Goal: Transaction & Acquisition: Purchase product/service

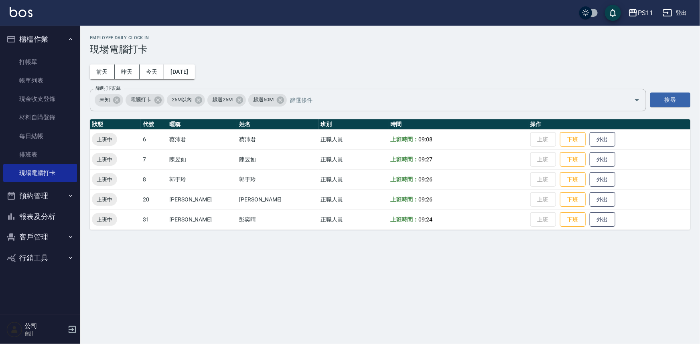
click at [56, 219] on button "報表及分析" at bounding box center [40, 217] width 74 height 21
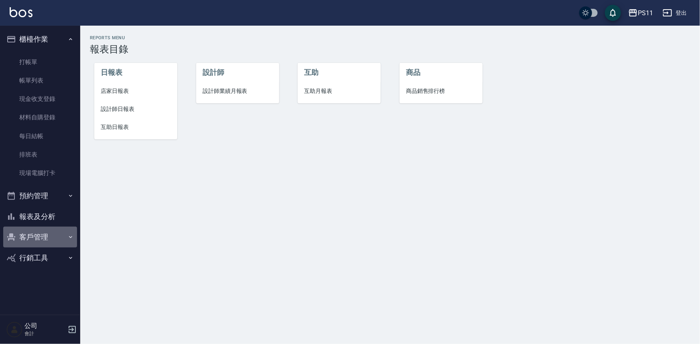
drag, startPoint x: 56, startPoint y: 233, endPoint x: 56, endPoint y: 238, distance: 5.2
click at [57, 235] on button "客戶管理" at bounding box center [40, 237] width 74 height 21
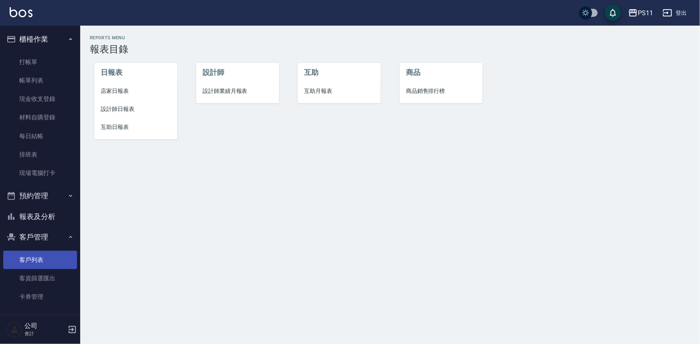
click at [52, 262] on link "客戶列表" at bounding box center [40, 260] width 74 height 18
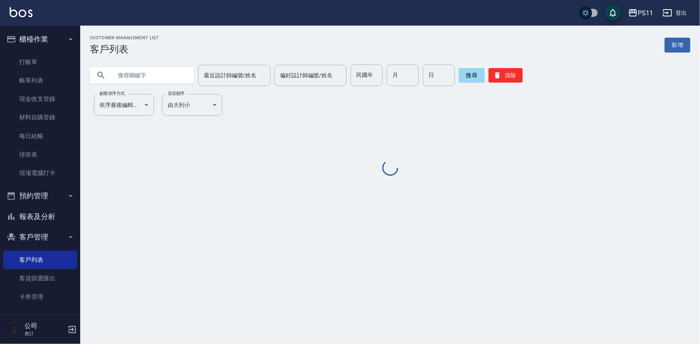
click at [177, 83] on input "text" at bounding box center [149, 76] width 75 height 22
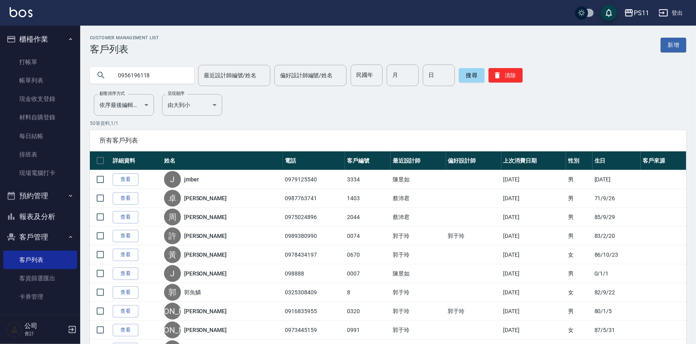
type input "0956196118"
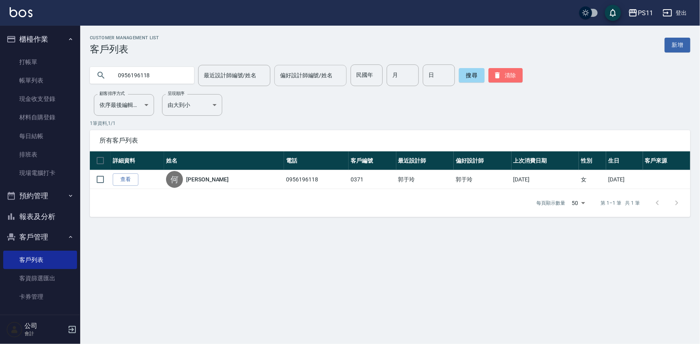
drag, startPoint x: 516, startPoint y: 74, endPoint x: 335, endPoint y: 81, distance: 180.6
click at [515, 73] on button "清除" at bounding box center [505, 75] width 34 height 14
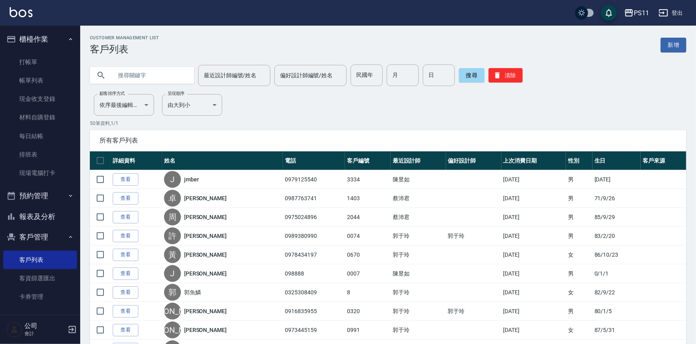
click at [157, 76] on input "text" at bounding box center [149, 76] width 75 height 22
type input "0922627568"
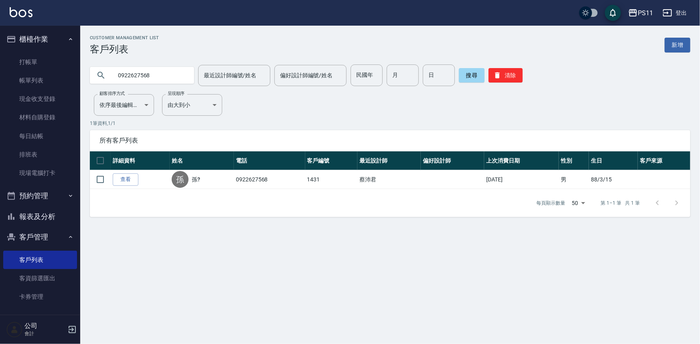
click at [44, 55] on link "打帳單" at bounding box center [40, 62] width 74 height 18
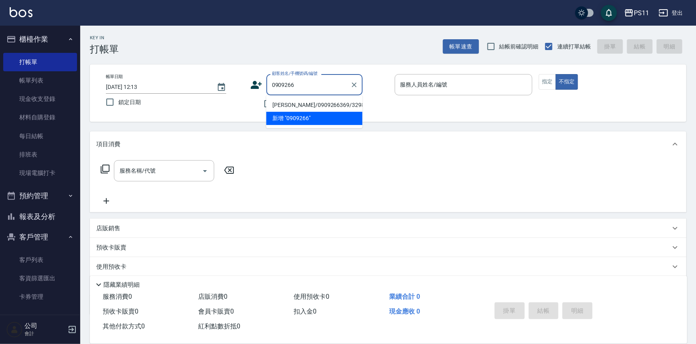
click at [307, 107] on li "[PERSON_NAME]/0909266369/3298" at bounding box center [314, 105] width 96 height 13
type input "[PERSON_NAME]/0909266369/3298"
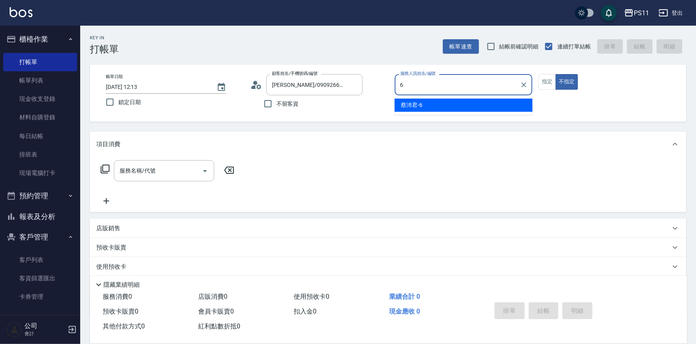
type input "[PERSON_NAME]6"
type button "false"
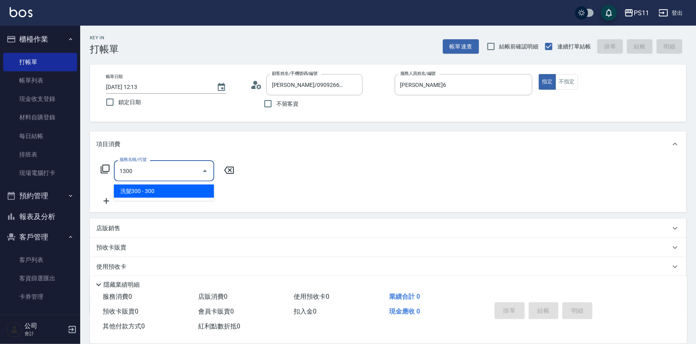
type input "洗髮300(1300)"
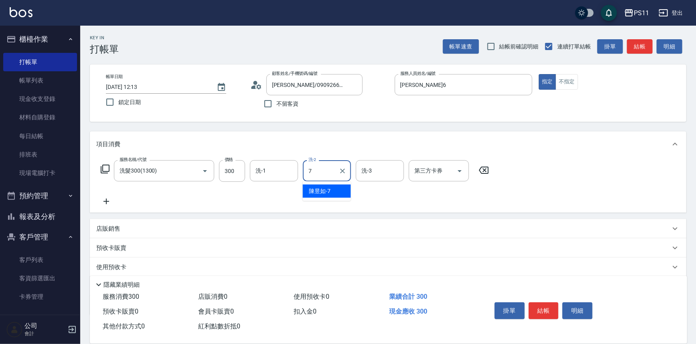
type input "陳昱如-7"
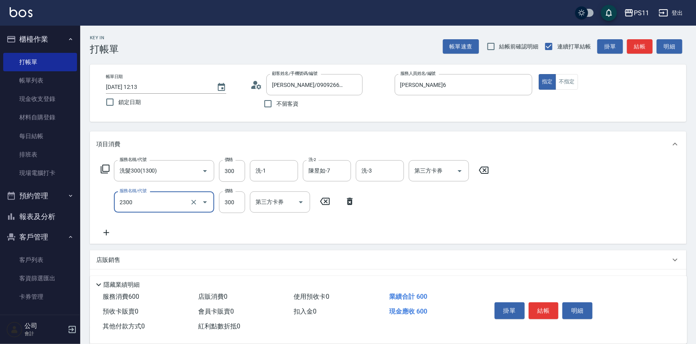
type input "剪髮(2300)"
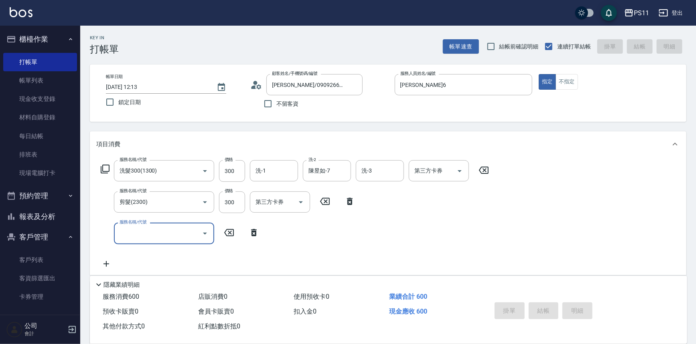
type input "[DATE] 12:14"
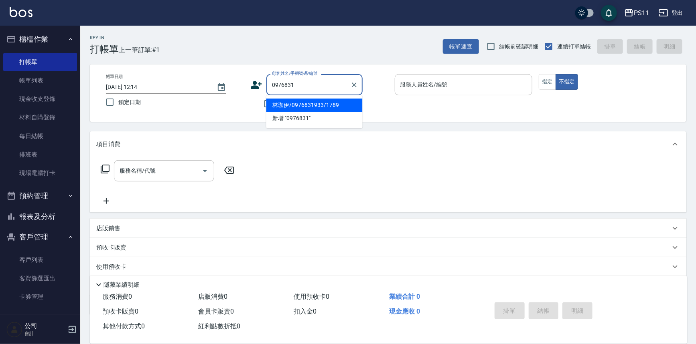
click at [339, 105] on li "林珈伊/0976831933/1789" at bounding box center [314, 105] width 96 height 13
type input "林珈伊/0976831933/1789"
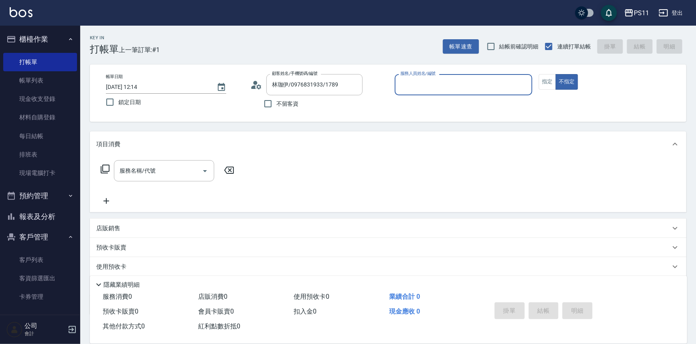
click at [469, 90] on input "服務人員姓名/編號" at bounding box center [463, 85] width 131 height 14
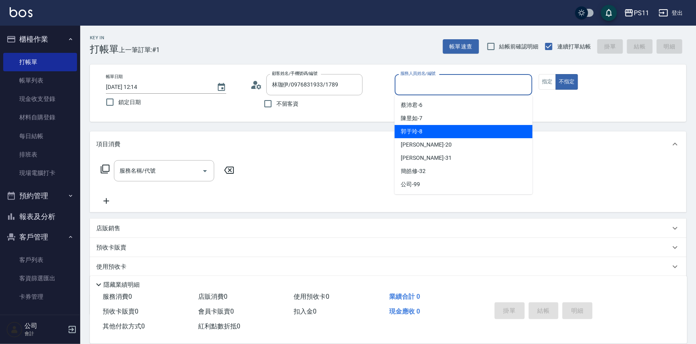
click at [471, 132] on div "郭于玲 -8" at bounding box center [464, 131] width 138 height 13
type input "郭于玲-8"
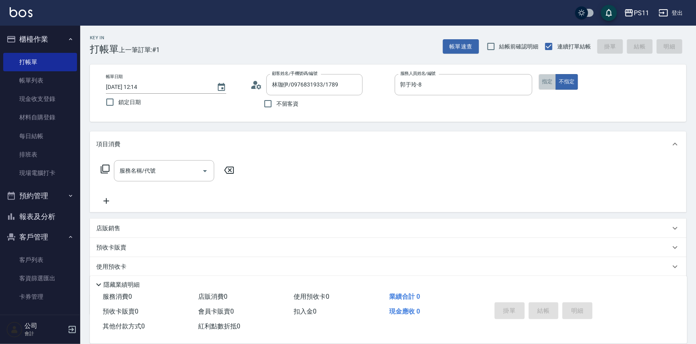
click at [541, 84] on button "指定" at bounding box center [547, 82] width 17 height 16
click at [104, 168] on icon at bounding box center [105, 169] width 10 height 10
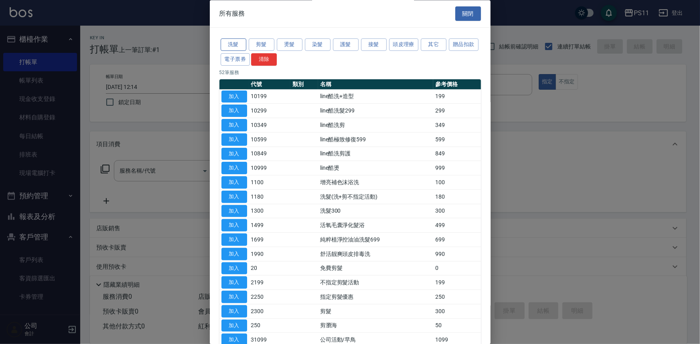
click at [241, 44] on button "洗髮" at bounding box center [234, 45] width 26 height 12
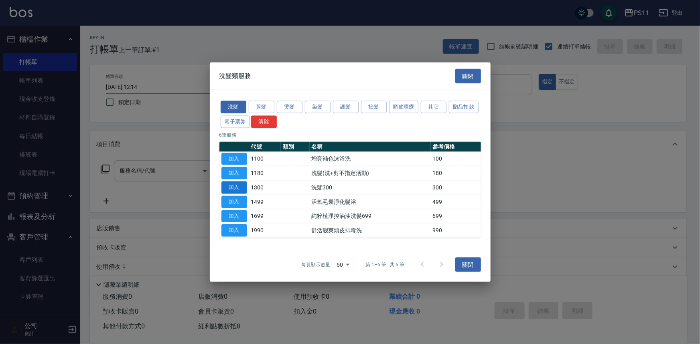
click at [237, 187] on button "加入" at bounding box center [234, 188] width 26 height 12
type input "洗髮300(1300)"
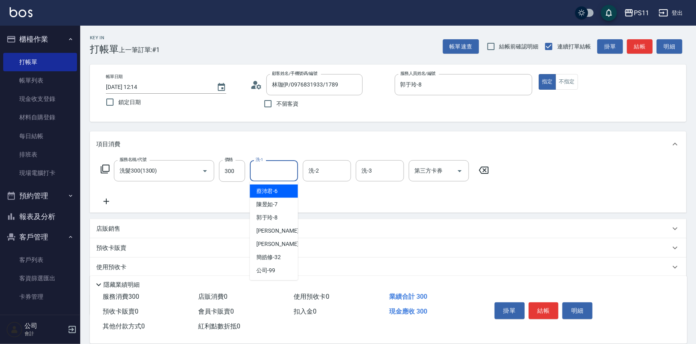
click at [269, 173] on input "洗-1" at bounding box center [273, 171] width 41 height 14
type input "[PERSON_NAME]-31"
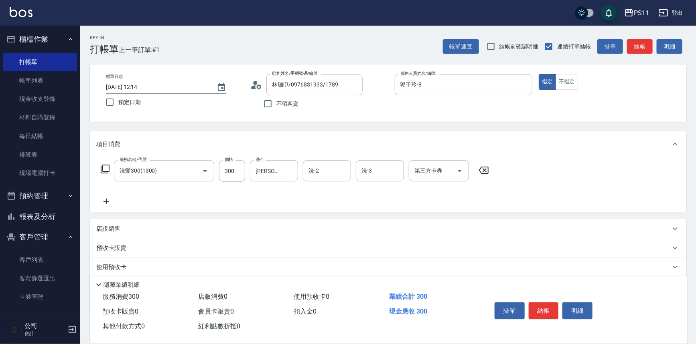
click at [104, 198] on icon at bounding box center [106, 202] width 20 height 10
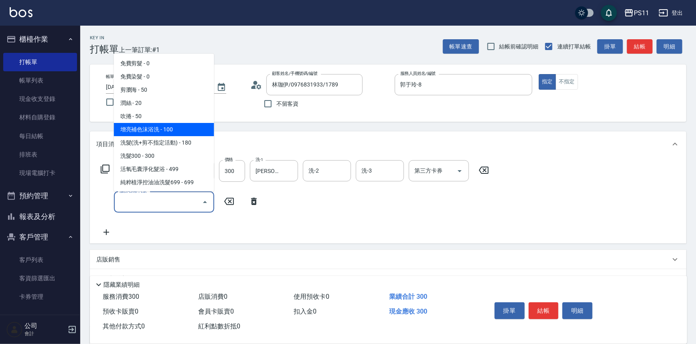
scroll to position [109, 0]
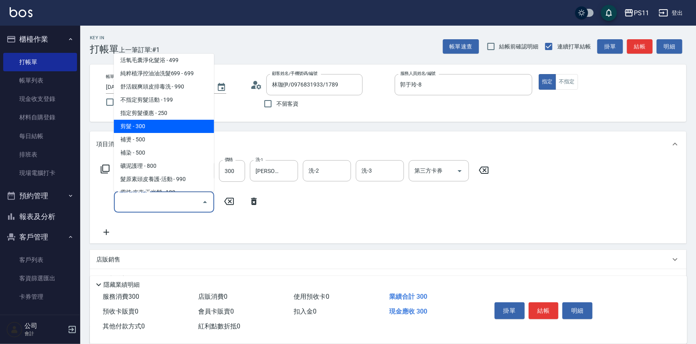
click at [179, 124] on span "剪髮 - 300" at bounding box center [164, 126] width 100 height 13
type input "剪髮(2300)"
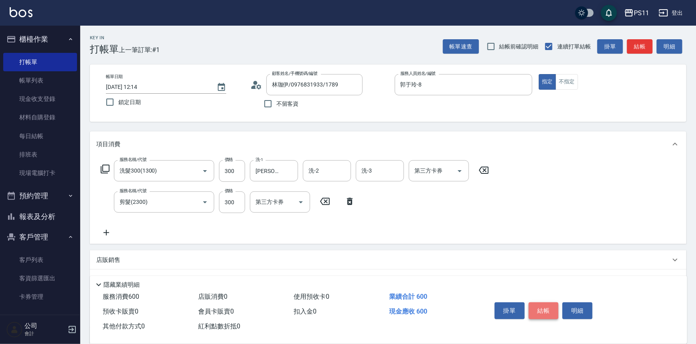
click at [538, 311] on button "結帳" at bounding box center [544, 311] width 30 height 17
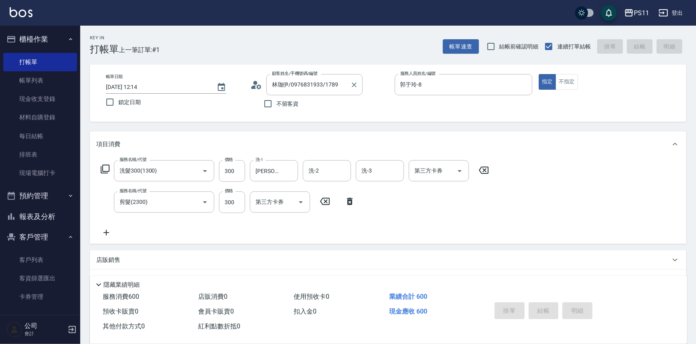
type input "[DATE] 12:15"
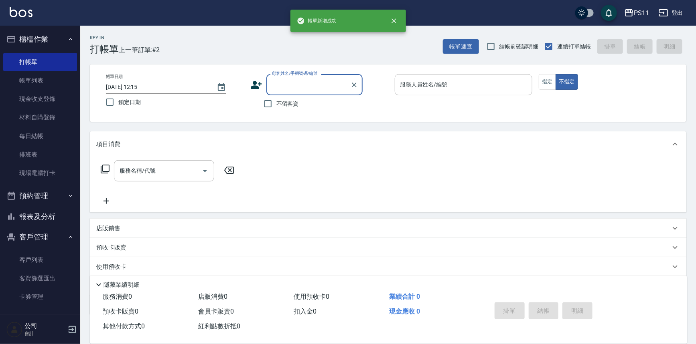
click at [312, 83] on input "顧客姓名/手機號碼/編號" at bounding box center [308, 85] width 77 height 14
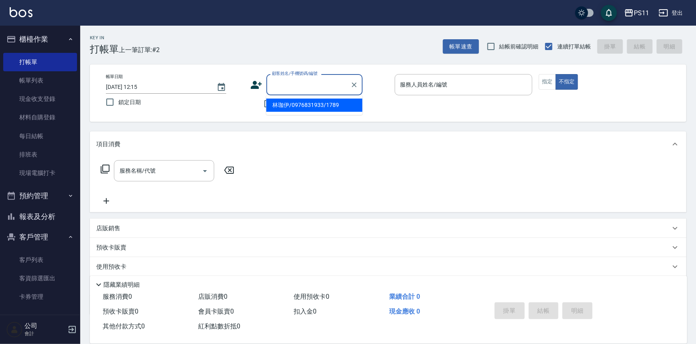
drag, startPoint x: 317, startPoint y: 104, endPoint x: 466, endPoint y: 100, distance: 148.8
click at [318, 104] on li "林珈伊/0976831933/1789" at bounding box center [314, 105] width 96 height 13
type input "林珈伊/0976831933/1789"
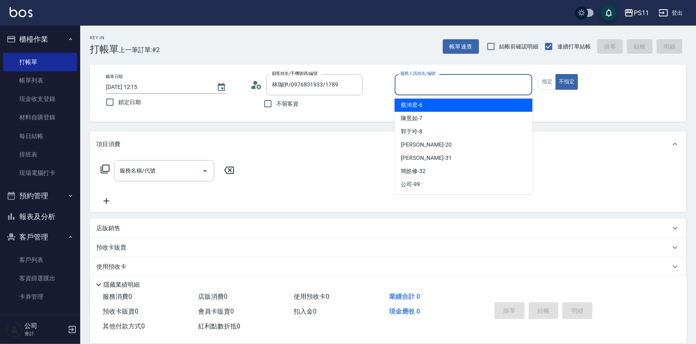
click at [470, 91] on input "服務人員姓名/編號" at bounding box center [463, 85] width 131 height 14
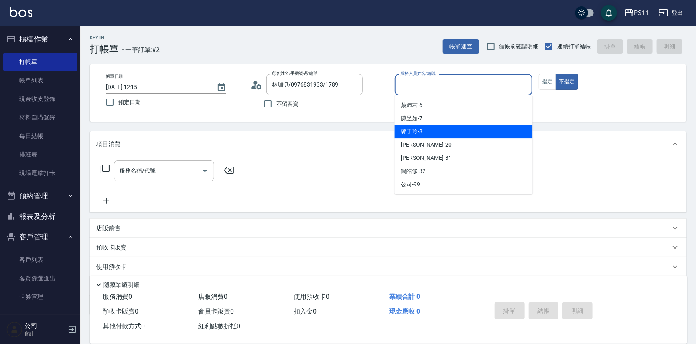
click at [468, 132] on div "郭于玲 -8" at bounding box center [464, 131] width 138 height 13
type input "郭于玲-8"
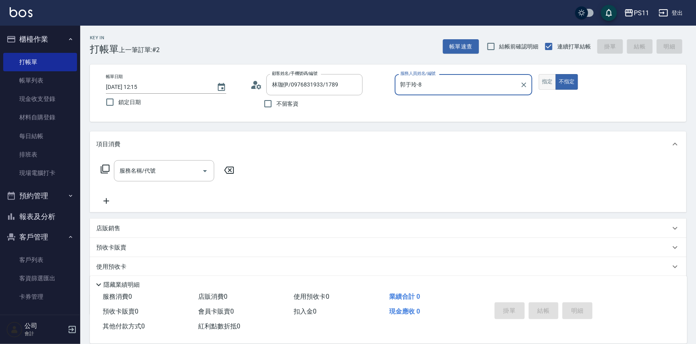
click at [545, 83] on button "指定" at bounding box center [547, 82] width 17 height 16
click at [106, 171] on icon at bounding box center [105, 169] width 9 height 9
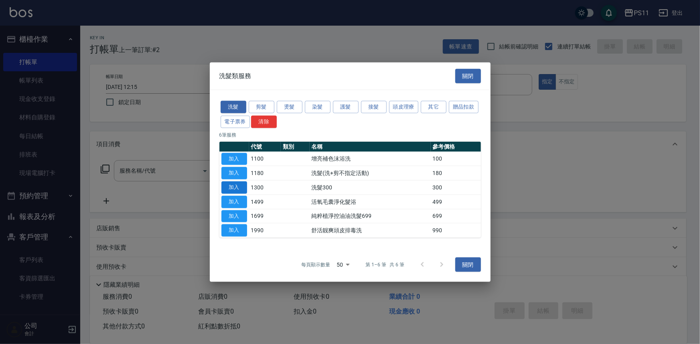
click at [236, 189] on button "加入" at bounding box center [234, 188] width 26 height 12
type input "洗髮300(1300)"
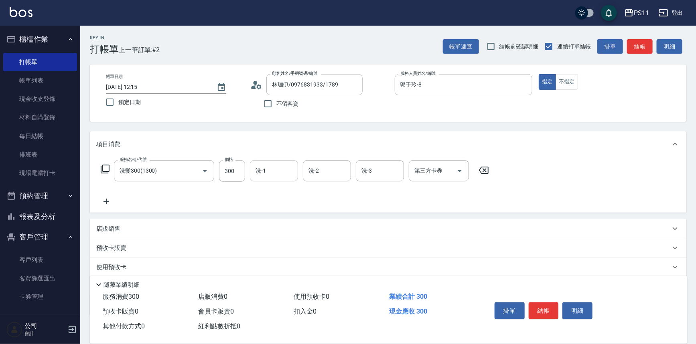
drag, startPoint x: 266, startPoint y: 172, endPoint x: 278, endPoint y: 163, distance: 15.5
click at [262, 176] on input "洗-1" at bounding box center [273, 171] width 41 height 14
type input "[PERSON_NAME]-20"
click at [108, 203] on icon at bounding box center [106, 202] width 20 height 10
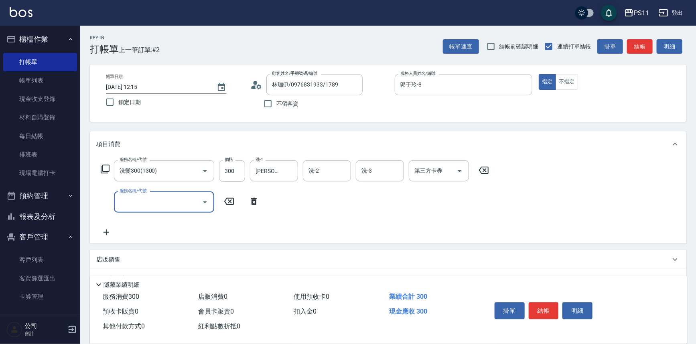
click at [163, 208] on input "服務名稱/代號" at bounding box center [158, 202] width 81 height 14
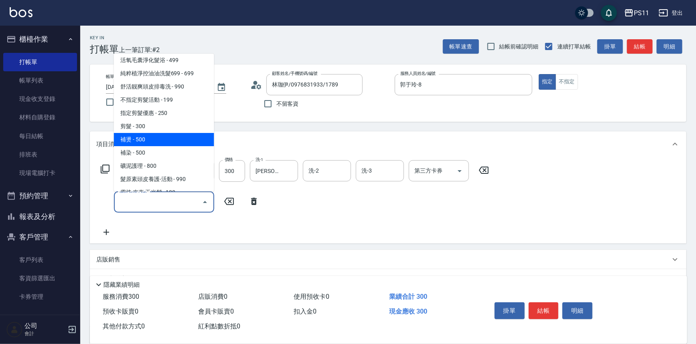
scroll to position [36, 0]
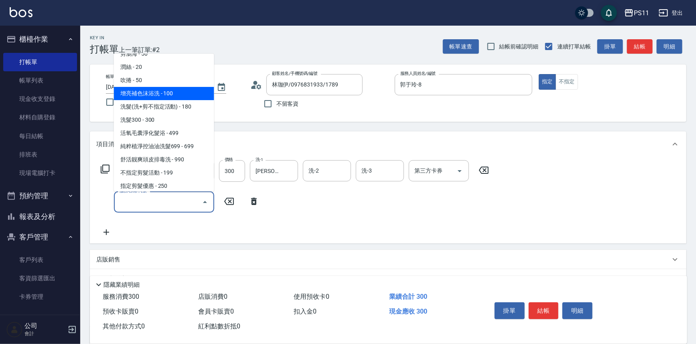
click at [174, 93] on span "增亮補色沫浴洗 - 100" at bounding box center [164, 93] width 100 height 13
type input "增亮補色沫浴洗(1100)"
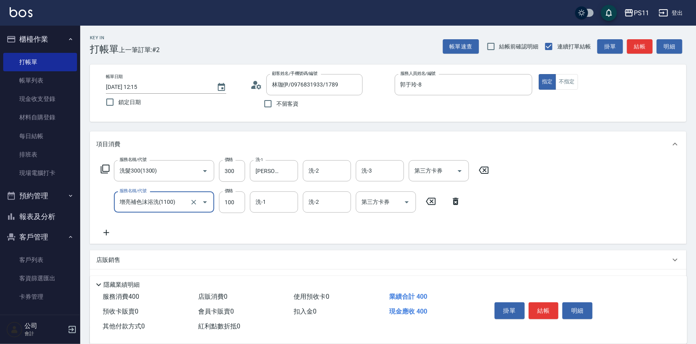
click at [265, 219] on div "服務名稱/代號 洗髮300(1300) 服務名稱/代號 價格 300 價格 洗-1 [PERSON_NAME]-20 洗-1 洗-2 洗-2 洗-3 洗-3 …" at bounding box center [294, 198] width 397 height 77
click at [265, 215] on div "服務名稱/代號 洗髮300(1300) 服務名稱/代號 價格 300 價格 洗-1 [PERSON_NAME]-20 洗-1 洗-2 洗-2 洗-3 洗-3 …" at bounding box center [294, 198] width 397 height 77
drag, startPoint x: 268, startPoint y: 212, endPoint x: 180, endPoint y: 235, distance: 91.0
click at [268, 211] on div "洗-1" at bounding box center [274, 202] width 48 height 21
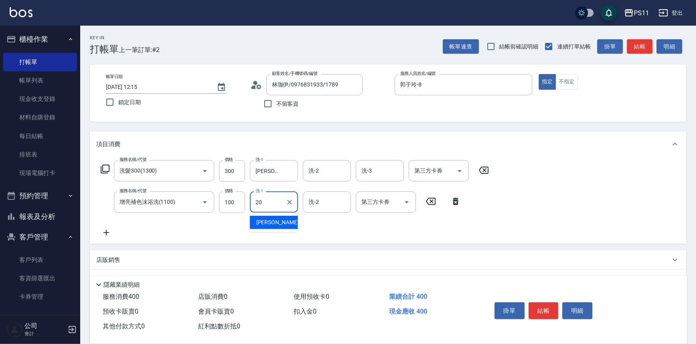
type input "[PERSON_NAME]-20"
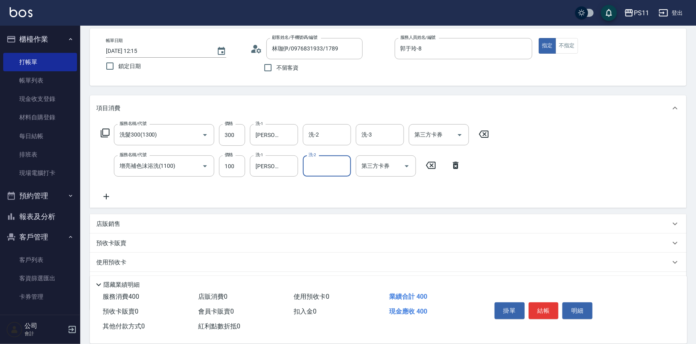
scroll to position [77, 0]
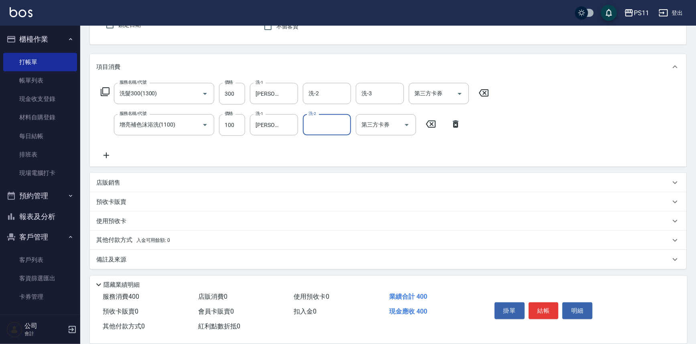
click at [115, 182] on p "店販銷售" at bounding box center [108, 183] width 24 height 8
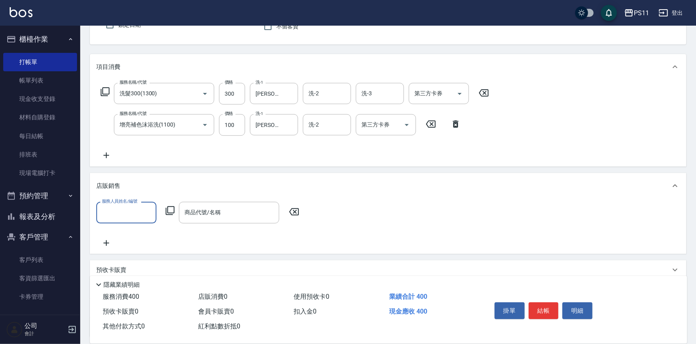
scroll to position [0, 0]
click at [132, 214] on input "服務人員姓名/編號" at bounding box center [126, 213] width 53 height 14
click at [127, 258] on div "郭于玲 -8" at bounding box center [126, 259] width 60 height 13
type input "郭于玲-8"
click at [169, 211] on icon at bounding box center [170, 211] width 10 height 10
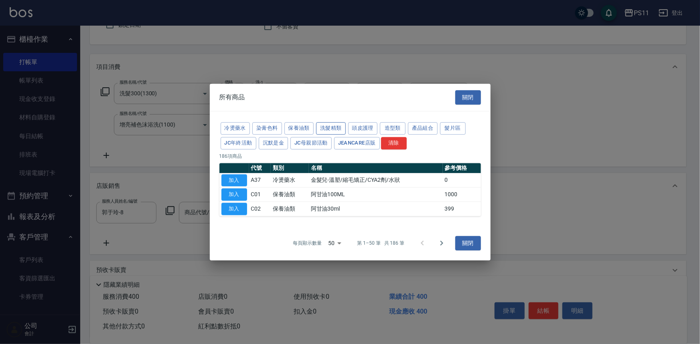
click at [337, 128] on button "洗髮精類" at bounding box center [331, 128] width 30 height 12
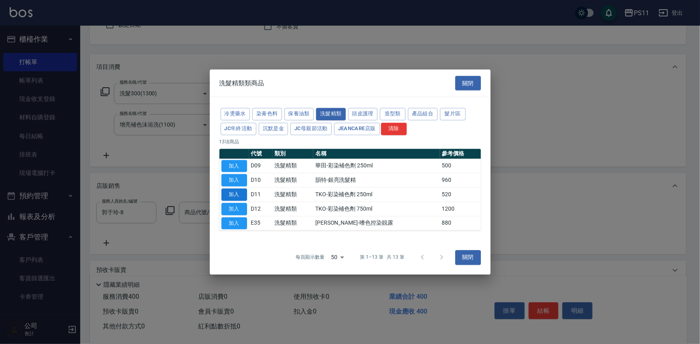
click at [233, 192] on button "加入" at bounding box center [234, 195] width 26 height 12
type input "TKO-彩染補色劑 250ml"
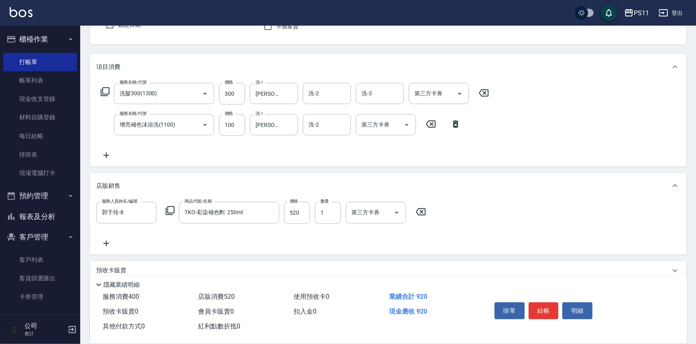
click at [528, 305] on div "掛單 結帳 明細" at bounding box center [543, 312] width 105 height 25
click at [554, 303] on button "結帳" at bounding box center [544, 311] width 30 height 17
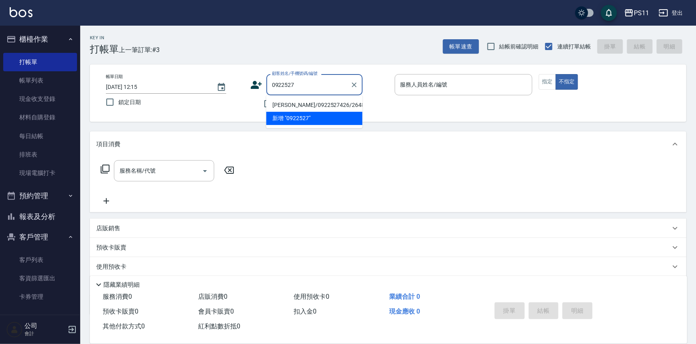
click at [324, 106] on li "[PERSON_NAME]/0922527426/2648" at bounding box center [314, 105] width 96 height 13
type input "[PERSON_NAME]/0922527426/2648"
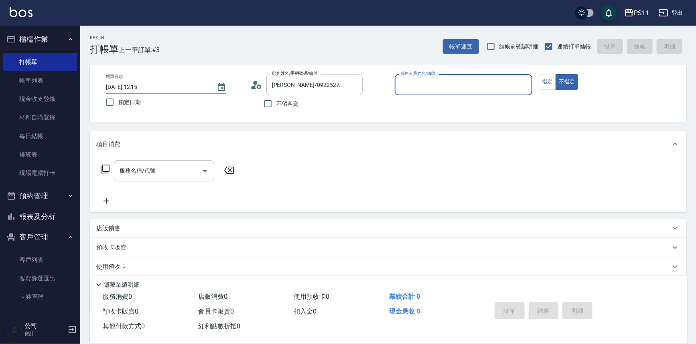
click at [467, 97] on p at bounding box center [464, 99] width 138 height 8
click at [477, 92] on div "服務人員姓名/編號" at bounding box center [464, 84] width 138 height 21
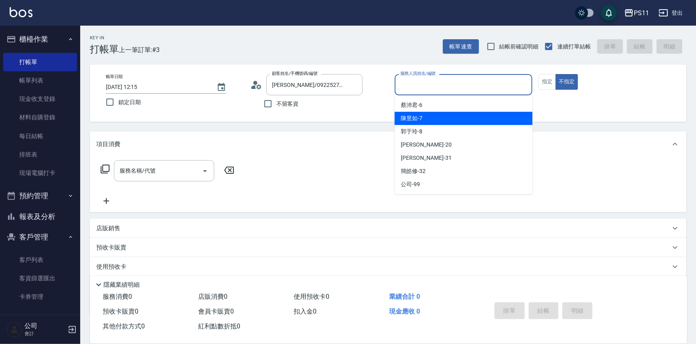
click at [507, 120] on div "陳昱如 -7" at bounding box center [464, 118] width 138 height 13
type input "陳昱如-7"
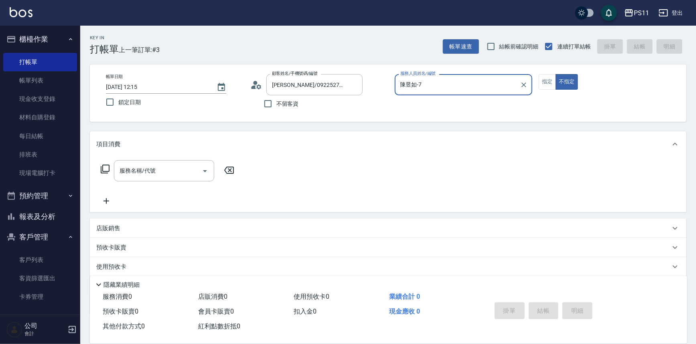
click at [165, 159] on div "服務名稱/代號 服務名稱/代號" at bounding box center [388, 184] width 596 height 55
drag, startPoint x: 171, startPoint y: 170, endPoint x: 175, endPoint y: 166, distance: 5.7
click at [172, 170] on input "服務名稱/代號" at bounding box center [158, 171] width 81 height 14
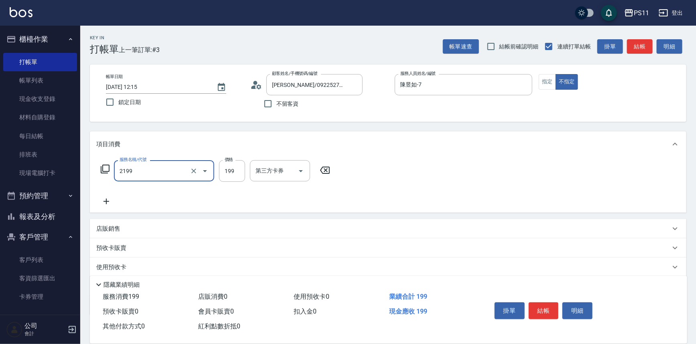
type input "不指定剪髮活動(2199)"
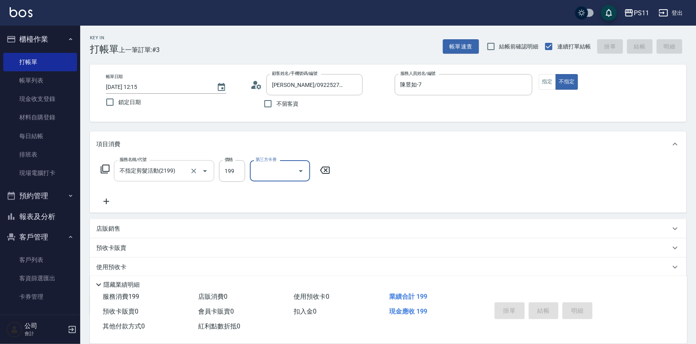
type input "[DATE] 12:23"
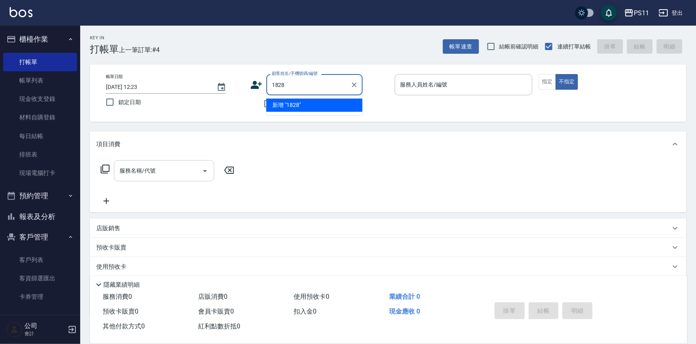
type input "1828"
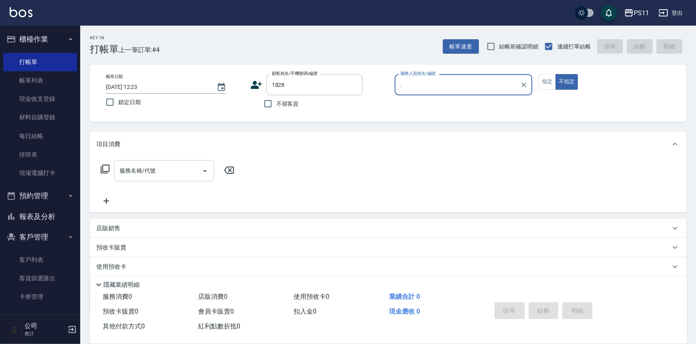
type input ".7"
type input "[PERSON_NAME]/0910232283/1828"
type input "."
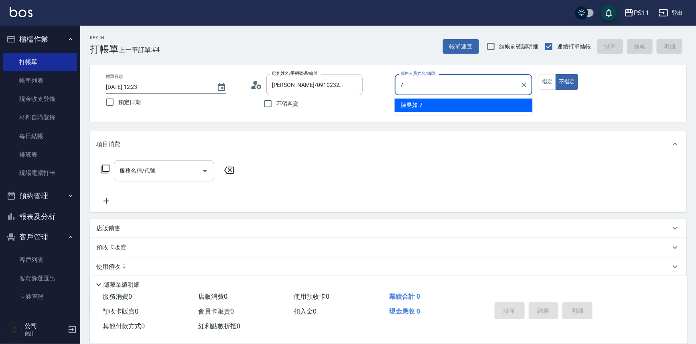
type input "陳昱如-7"
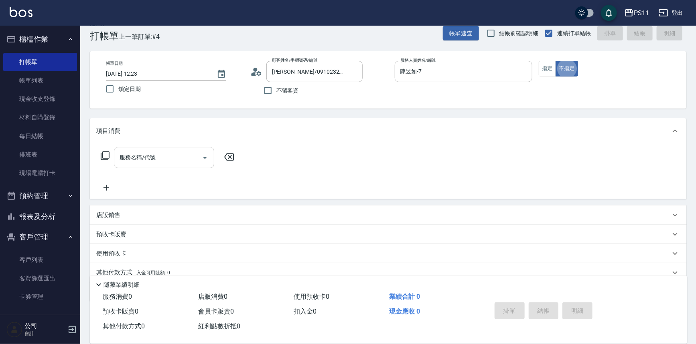
scroll to position [14, 0]
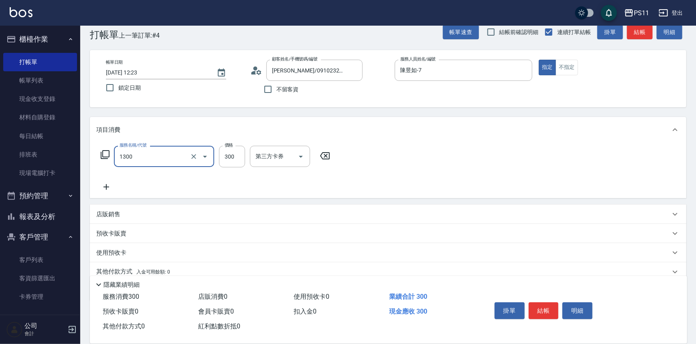
type input "洗髮300(1300)"
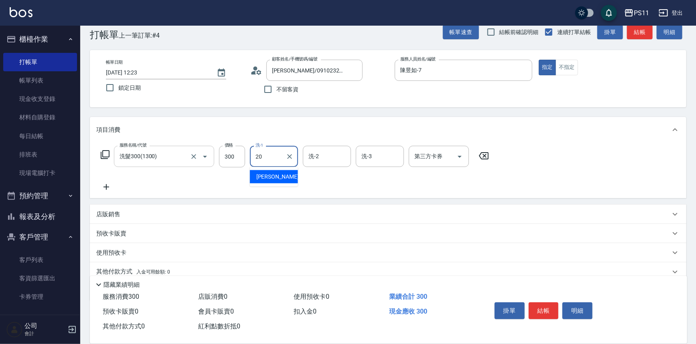
type input "[PERSON_NAME]-20"
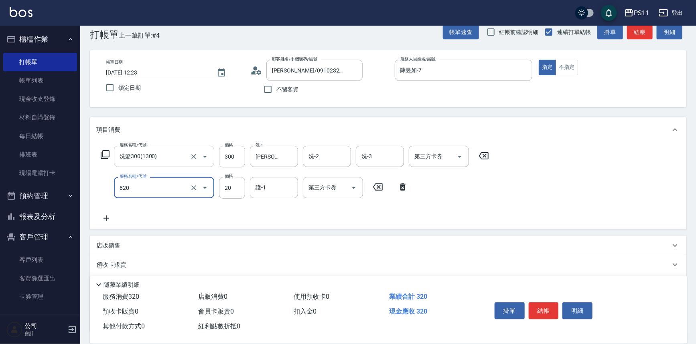
type input "潤絲(820)"
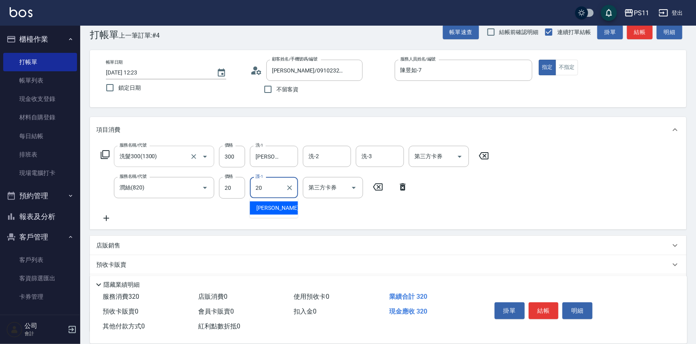
type input "[PERSON_NAME]-20"
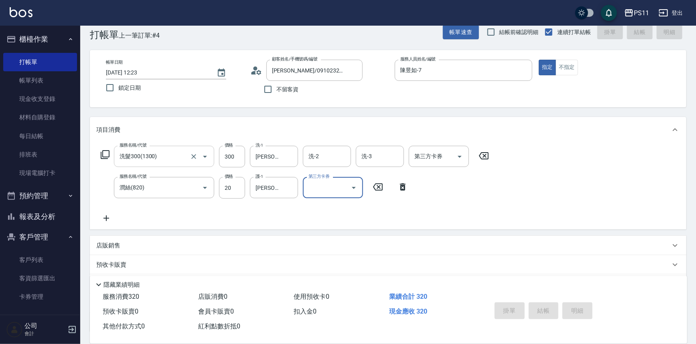
type input "[DATE] 12:36"
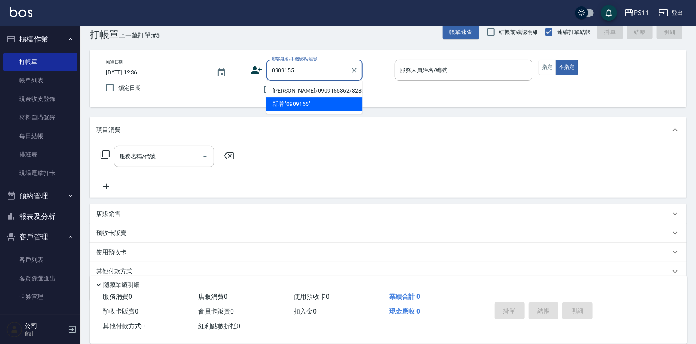
drag, startPoint x: 301, startPoint y: 90, endPoint x: 309, endPoint y: 87, distance: 8.4
click at [301, 90] on li "[PERSON_NAME]/0909155362/3283" at bounding box center [314, 90] width 96 height 13
type input "[PERSON_NAME]/0909155362/3283"
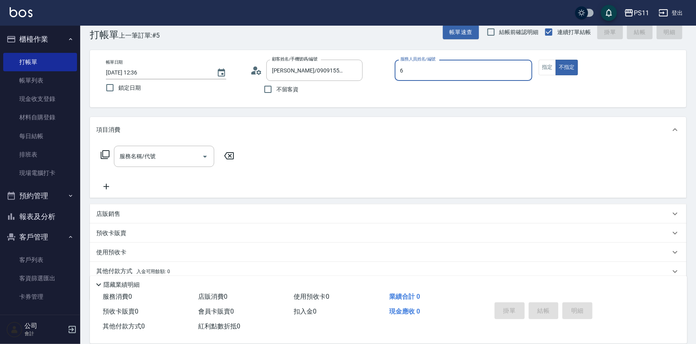
type input "[PERSON_NAME]6"
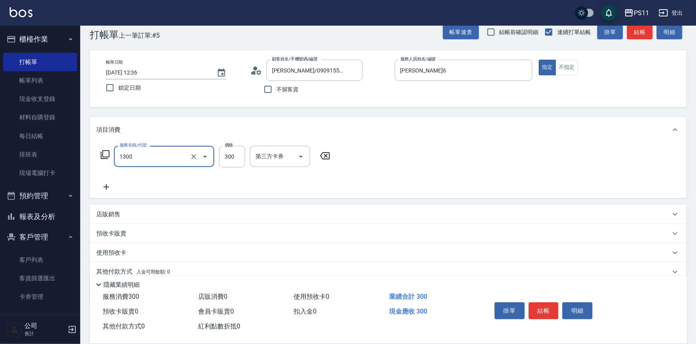
type input "洗髮300(1300)"
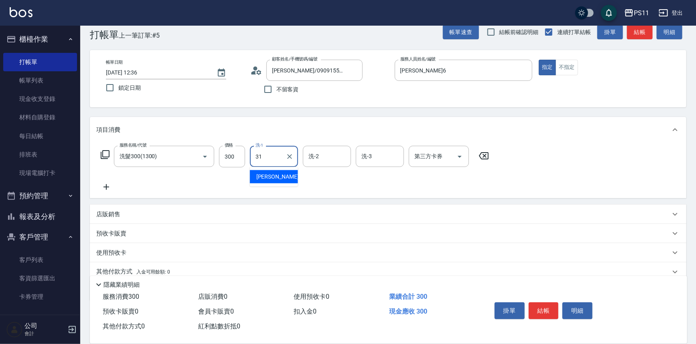
type input "[PERSON_NAME]-31"
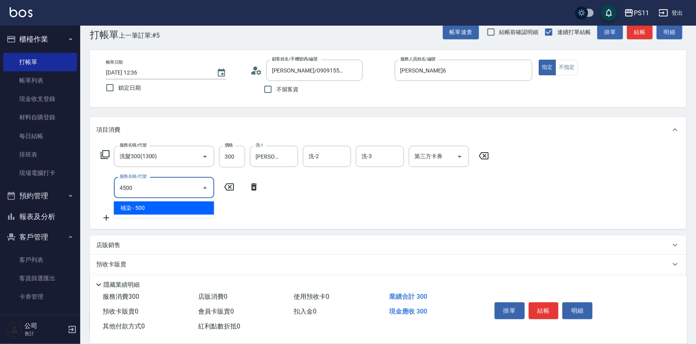
type input "補染(4500)"
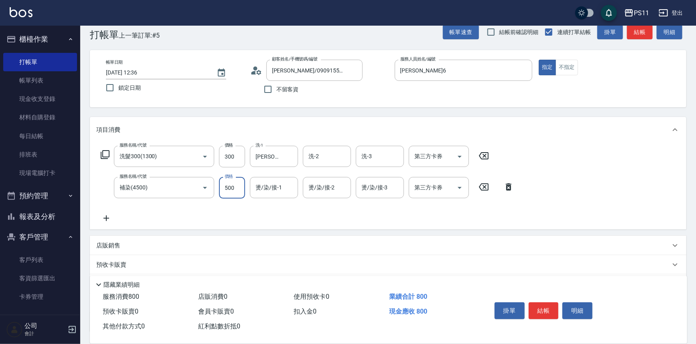
click at [488, 188] on icon at bounding box center [484, 187] width 10 height 7
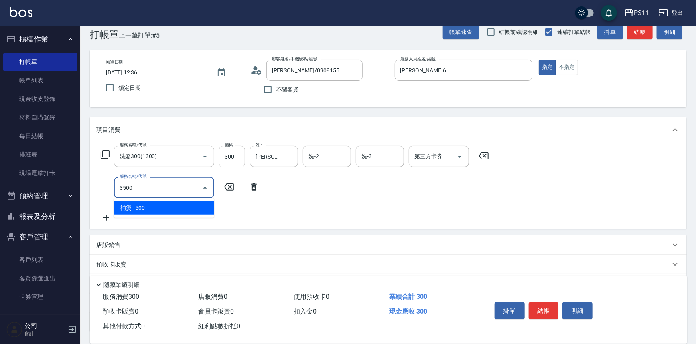
type input "補燙(3500)"
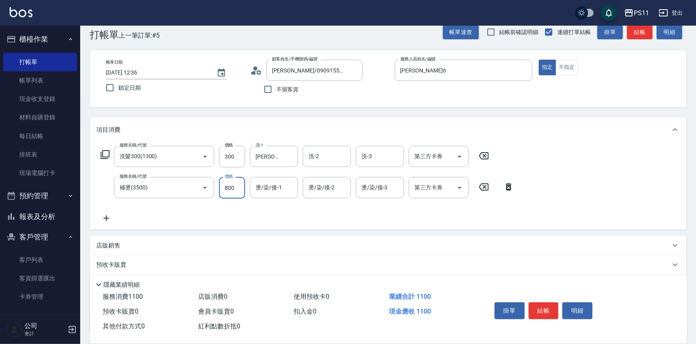
type input "800"
type input "[PERSON_NAME]-31"
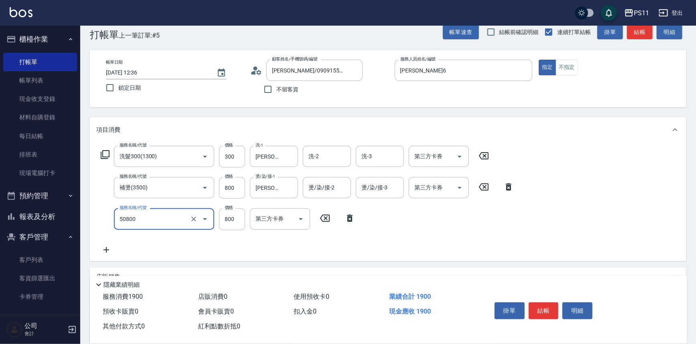
type input "原價401~800護髮(50800)"
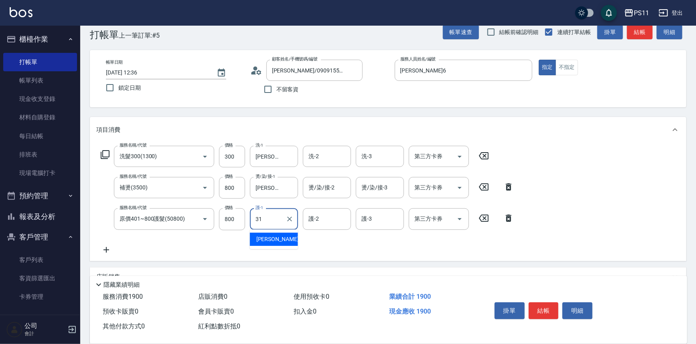
type input "[PERSON_NAME]-31"
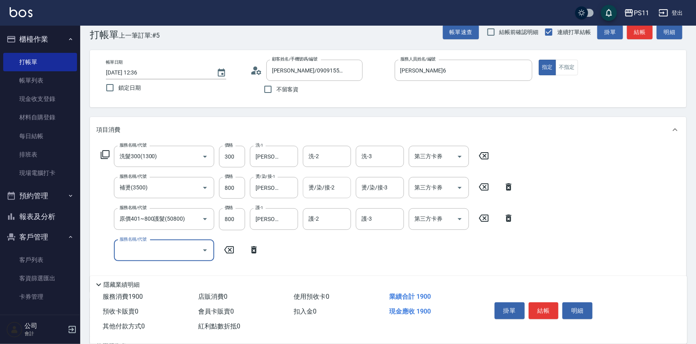
scroll to position [0, 0]
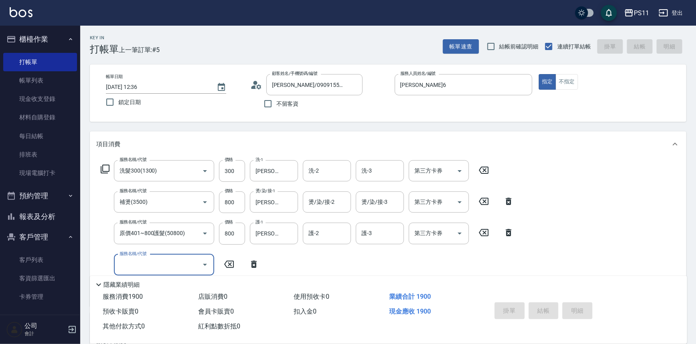
type input "[DATE] 13:05"
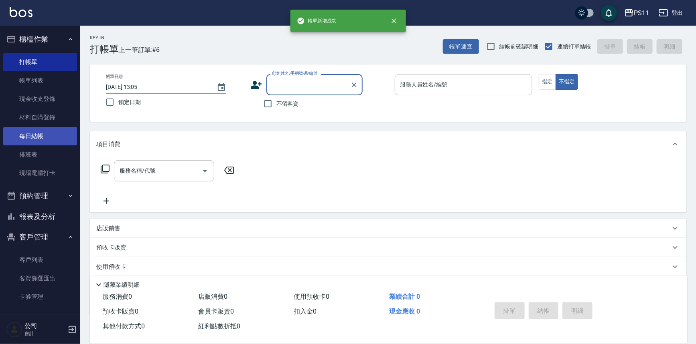
drag, startPoint x: 28, startPoint y: 225, endPoint x: 45, endPoint y: 140, distance: 86.7
click at [28, 225] on button "報表及分析" at bounding box center [40, 217] width 74 height 21
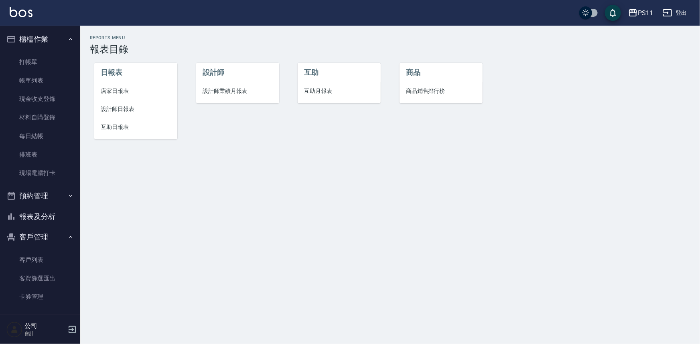
click at [125, 109] on span "設計師日報表" at bounding box center [136, 109] width 70 height 8
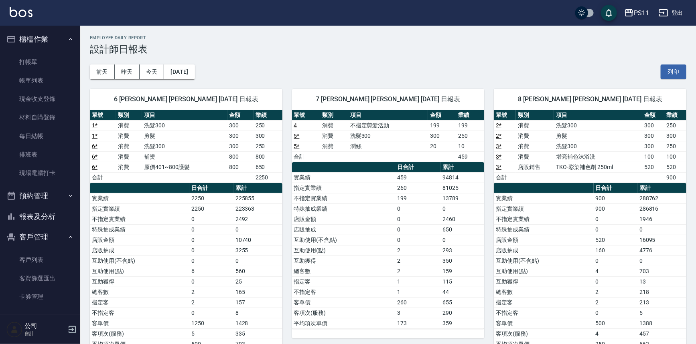
click at [34, 221] on button "報表及分析" at bounding box center [40, 217] width 74 height 21
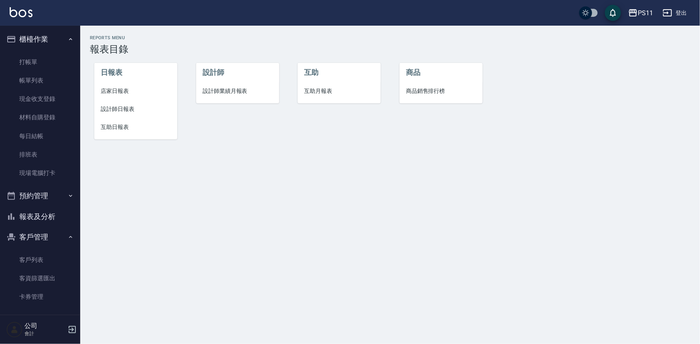
click at [122, 129] on span "互助日報表" at bounding box center [136, 127] width 70 height 8
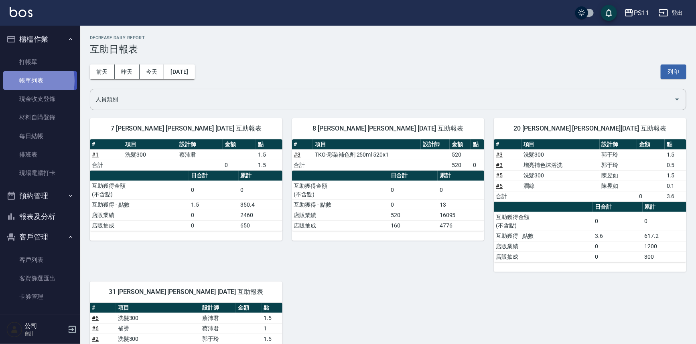
click at [28, 81] on link "帳單列表" at bounding box center [40, 80] width 74 height 18
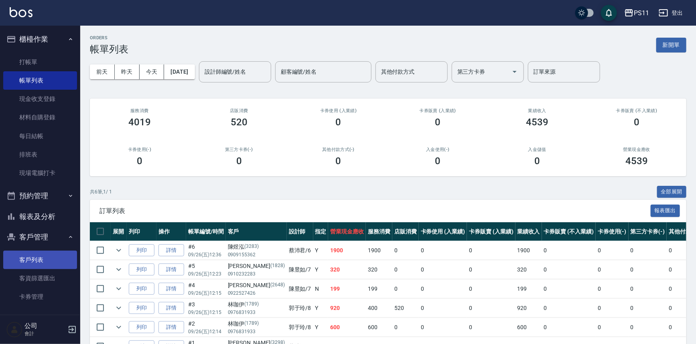
click at [33, 252] on link "客戶列表" at bounding box center [40, 260] width 74 height 18
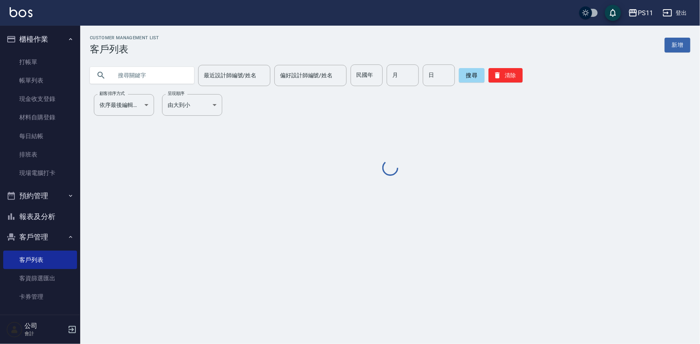
click at [172, 81] on input "text" at bounding box center [149, 76] width 75 height 22
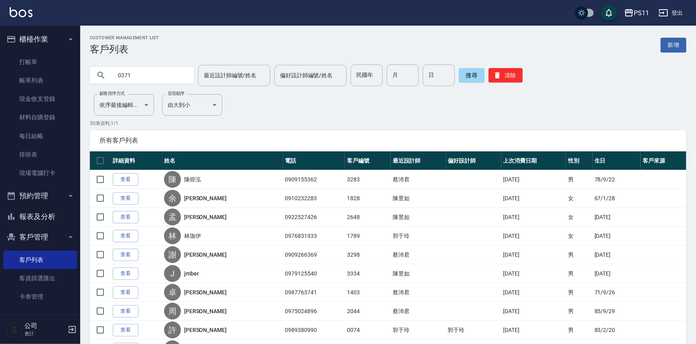
type input "0371"
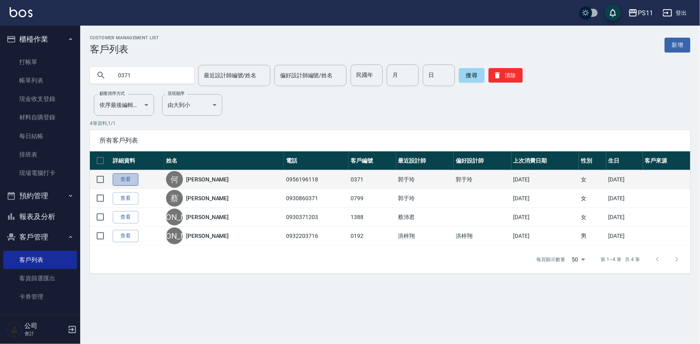
click at [123, 181] on link "查看" at bounding box center [126, 180] width 26 height 12
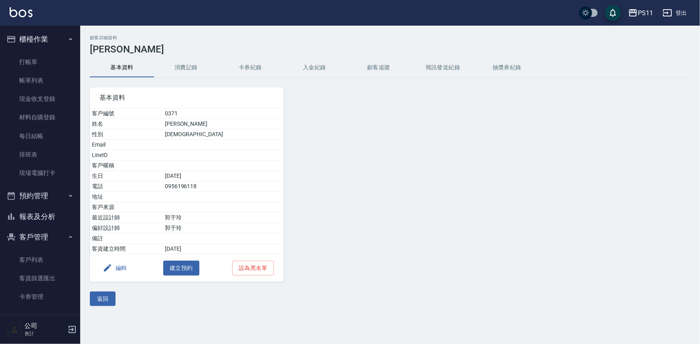
click at [183, 75] on button "消費記錄" at bounding box center [186, 67] width 64 height 19
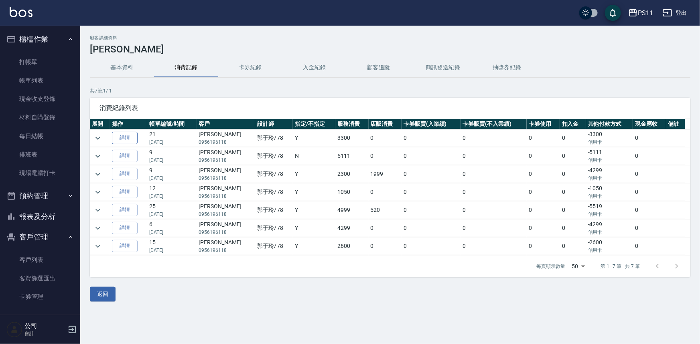
click at [122, 138] on link "詳情" at bounding box center [125, 138] width 26 height 12
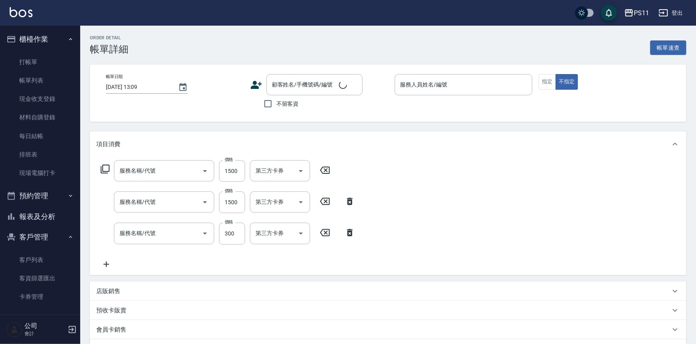
type input "[DATE] 19:57"
type input "郭于玲-8"
type input "原價1201~1500護髮(51500)"
type input "1999以下染髮(41999)"
type input "剪髮(2300)"
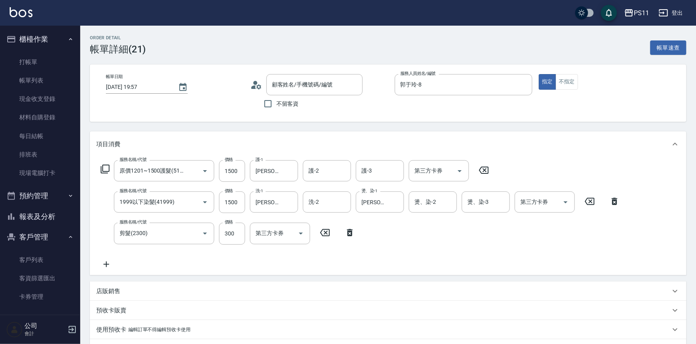
type input "[PERSON_NAME]/0956196118/0371"
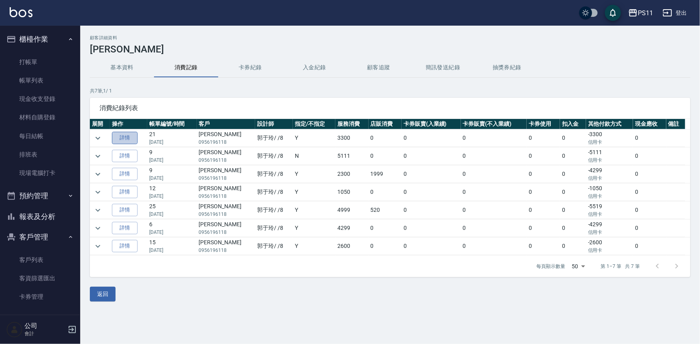
click at [134, 136] on link "詳情" at bounding box center [125, 138] width 26 height 12
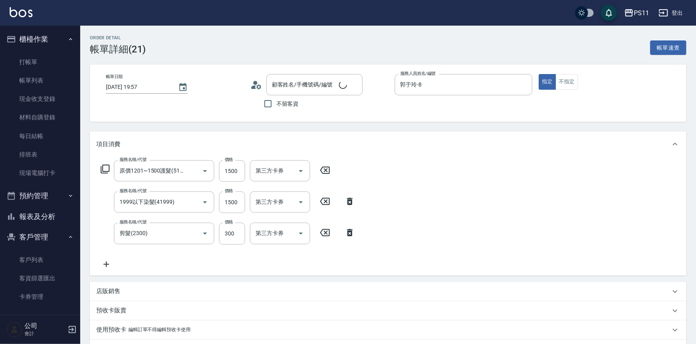
type input "[PERSON_NAME]/0956196118/0371"
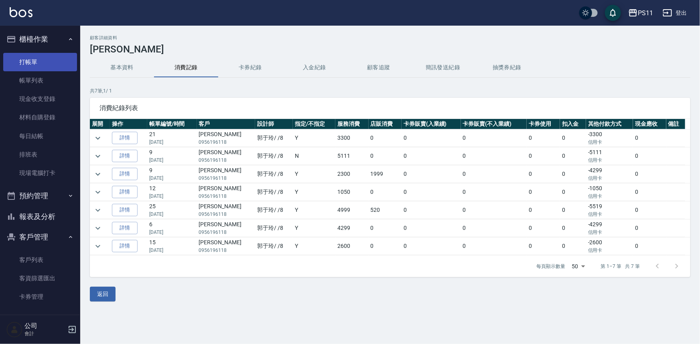
click at [46, 60] on link "打帳單" at bounding box center [40, 62] width 74 height 18
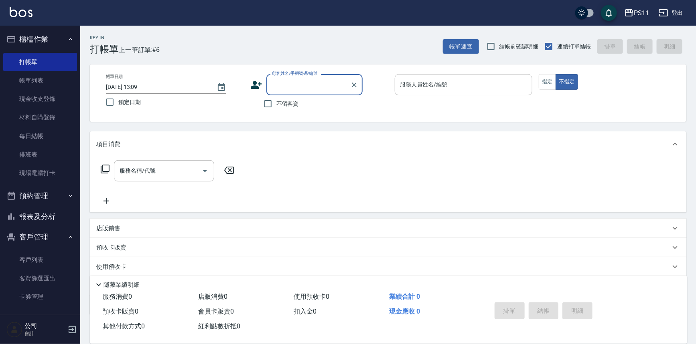
click at [314, 89] on input "顧客姓名/手機號碼/編號" at bounding box center [308, 85] width 77 height 14
click at [302, 107] on li "[PERSON_NAME]/0979701258/1233" at bounding box center [314, 105] width 96 height 13
type input "[PERSON_NAME]/0979701258/1233"
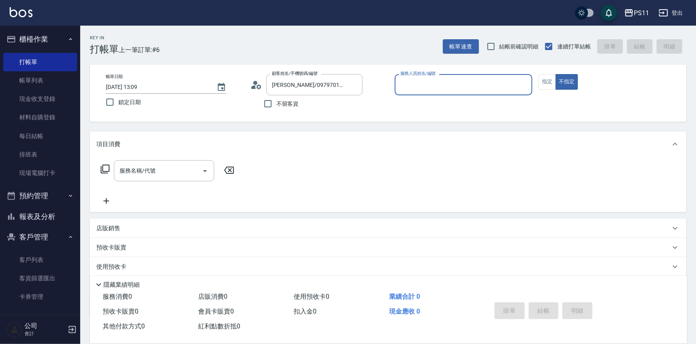
click at [407, 80] on input "服務人員姓名/編號" at bounding box center [463, 85] width 131 height 14
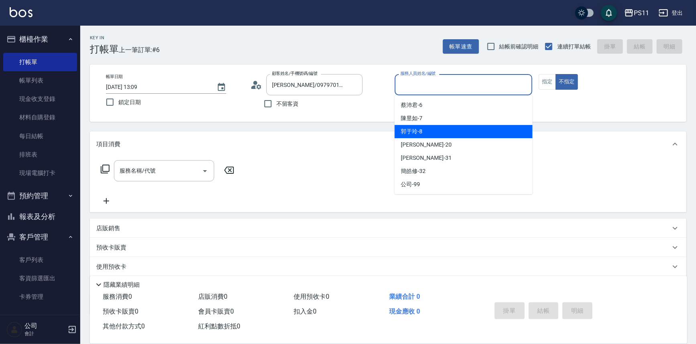
click at [419, 128] on span "郭于玲 -8" at bounding box center [412, 132] width 22 height 8
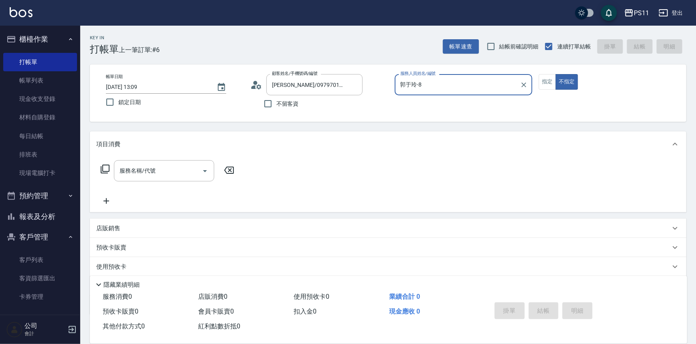
type input "郭于玲-8"
click at [547, 87] on button "指定" at bounding box center [547, 82] width 17 height 16
click at [107, 170] on icon at bounding box center [105, 169] width 10 height 10
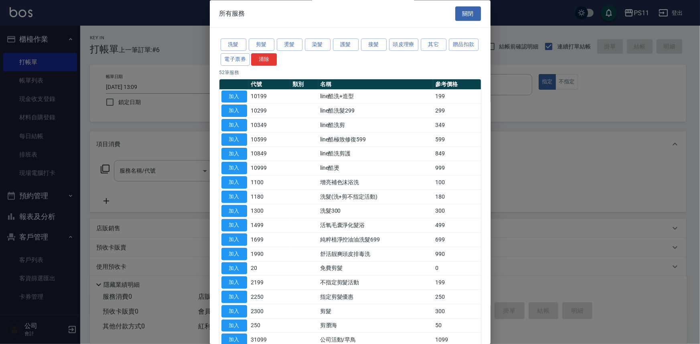
click at [232, 38] on div "洗髮 剪髮 燙髮 染髮 護髮 接髮 頭皮理療 其它 贈品扣款 電子票券 清除" at bounding box center [349, 53] width 261 height 30
click at [232, 41] on button "洗髮" at bounding box center [234, 45] width 26 height 12
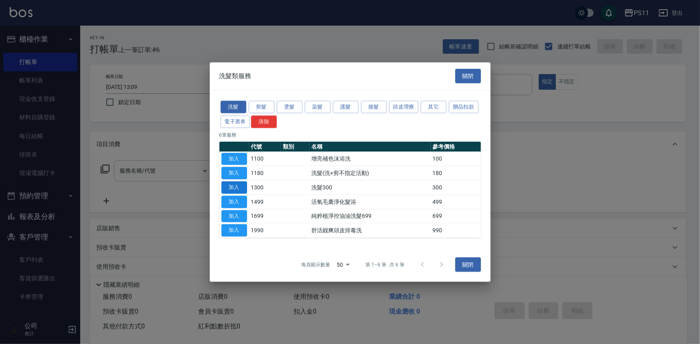
click at [241, 190] on button "加入" at bounding box center [234, 188] width 26 height 12
type input "洗髮300(1300)"
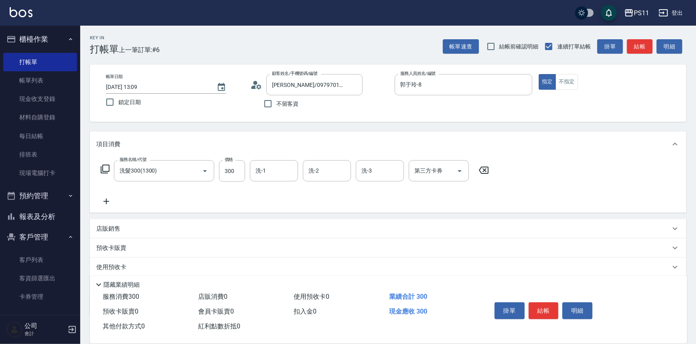
drag, startPoint x: 280, startPoint y: 178, endPoint x: 199, endPoint y: 155, distance: 83.9
click at [280, 178] on div "洗-1" at bounding box center [274, 170] width 48 height 21
type input "[PERSON_NAME]-31"
click at [534, 300] on div "掛單 結帳 明細" at bounding box center [543, 312] width 105 height 25
click at [536, 306] on button "結帳" at bounding box center [544, 311] width 30 height 17
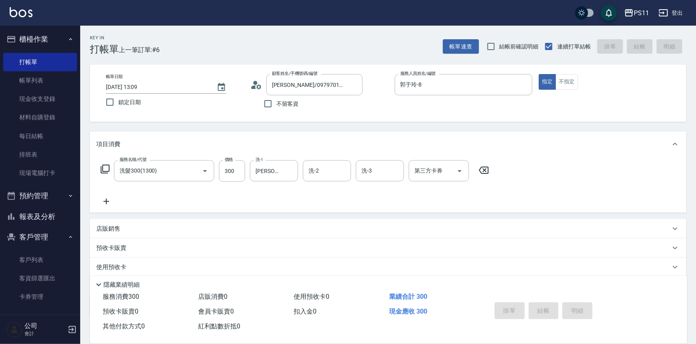
type input "[DATE] 13:10"
